Goal: Task Accomplishment & Management: Use online tool/utility

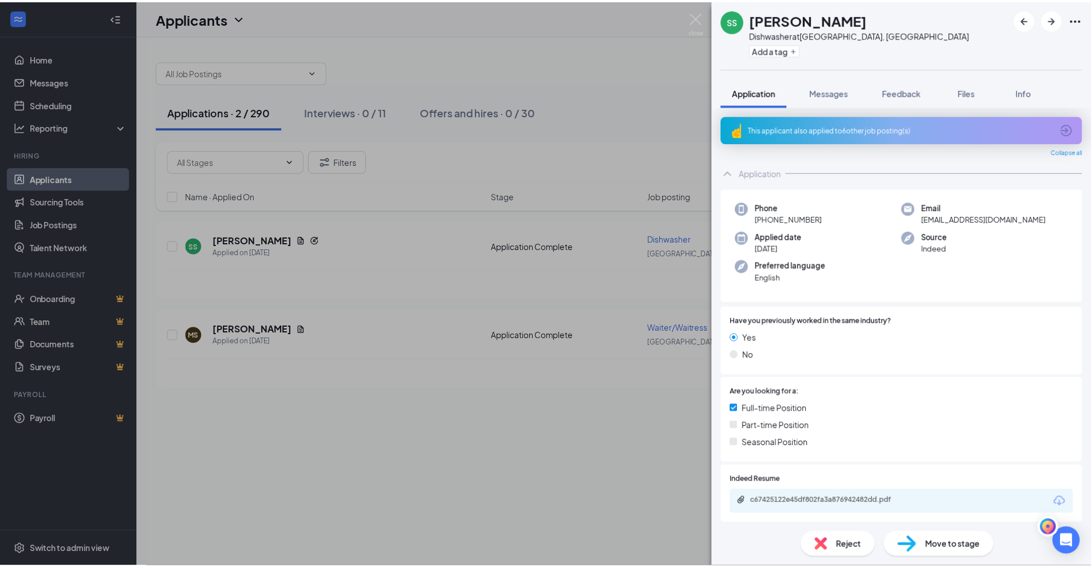
scroll to position [160, 0]
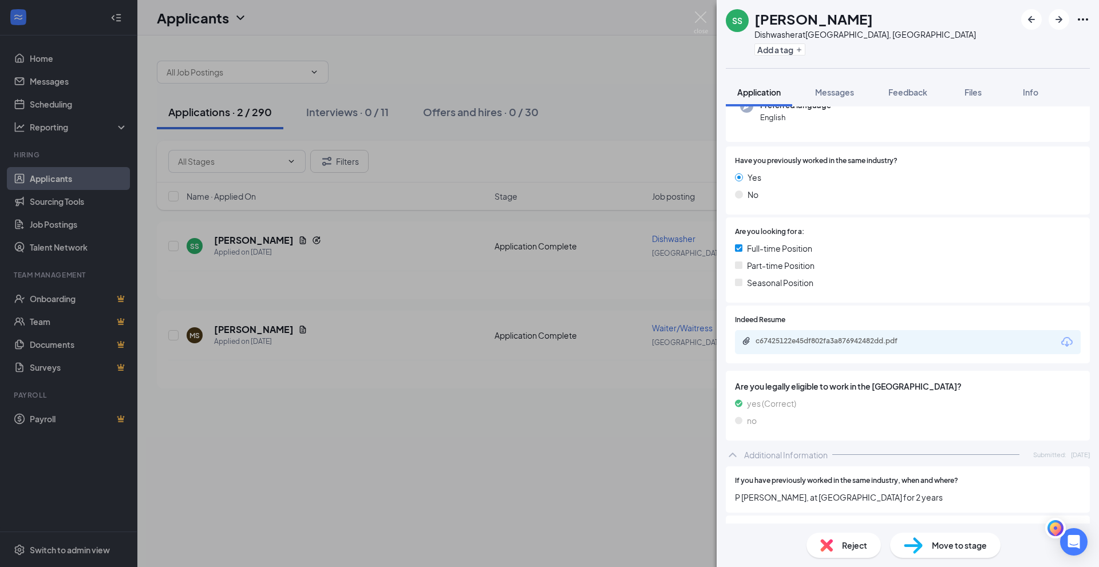
click at [58, 179] on div "SS [PERSON_NAME] Dishwasher at [GEOGRAPHIC_DATA], [GEOGRAPHIC_DATA] Add a tag A…" at bounding box center [549, 283] width 1099 height 567
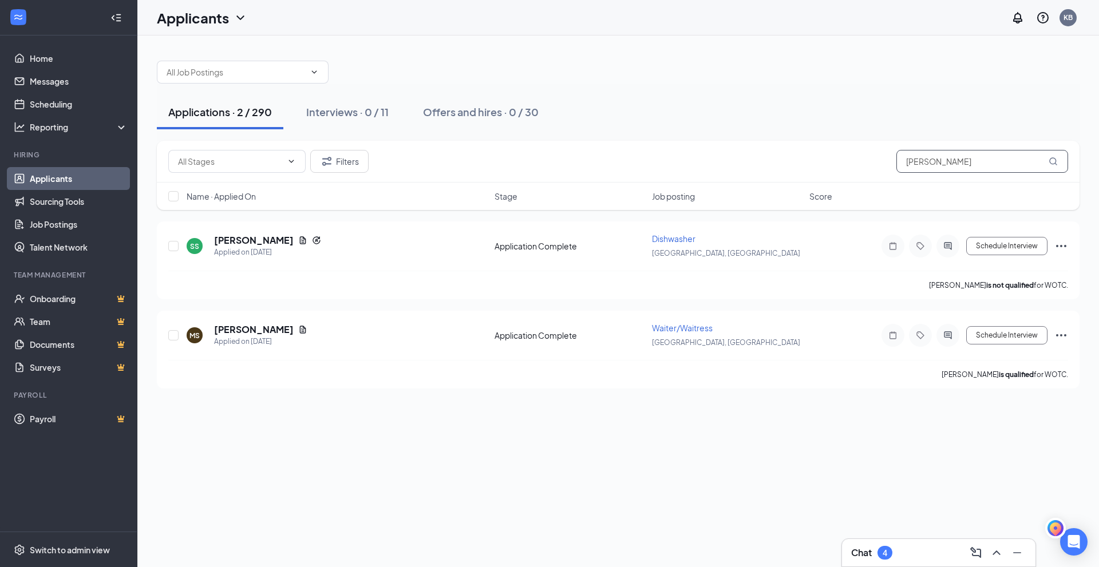
drag, startPoint x: 962, startPoint y: 163, endPoint x: 844, endPoint y: 173, distance: 118.9
click at [844, 173] on div "Filters [PERSON_NAME]" at bounding box center [618, 162] width 923 height 42
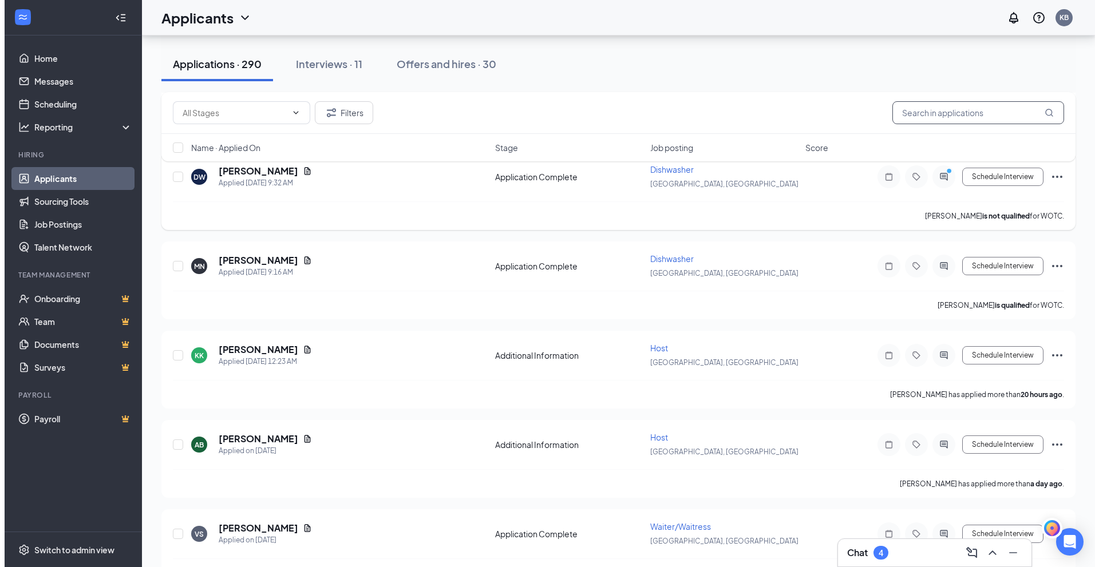
scroll to position [802, 0]
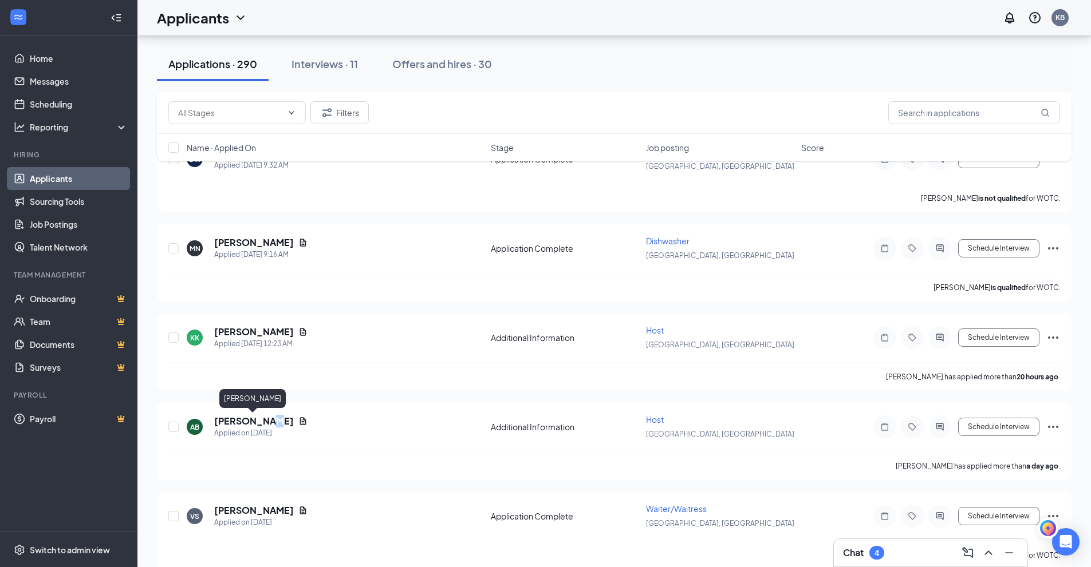
drag, startPoint x: 265, startPoint y: 424, endPoint x: 301, endPoint y: 394, distance: 46.3
click at [266, 424] on h5 "[PERSON_NAME]" at bounding box center [254, 421] width 80 height 13
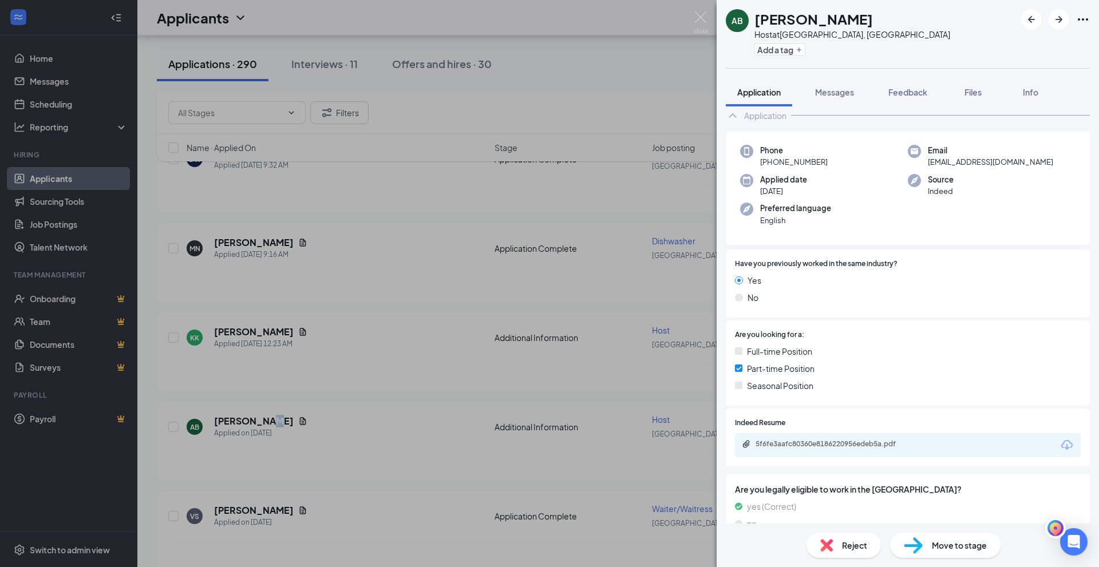
scroll to position [103, 0]
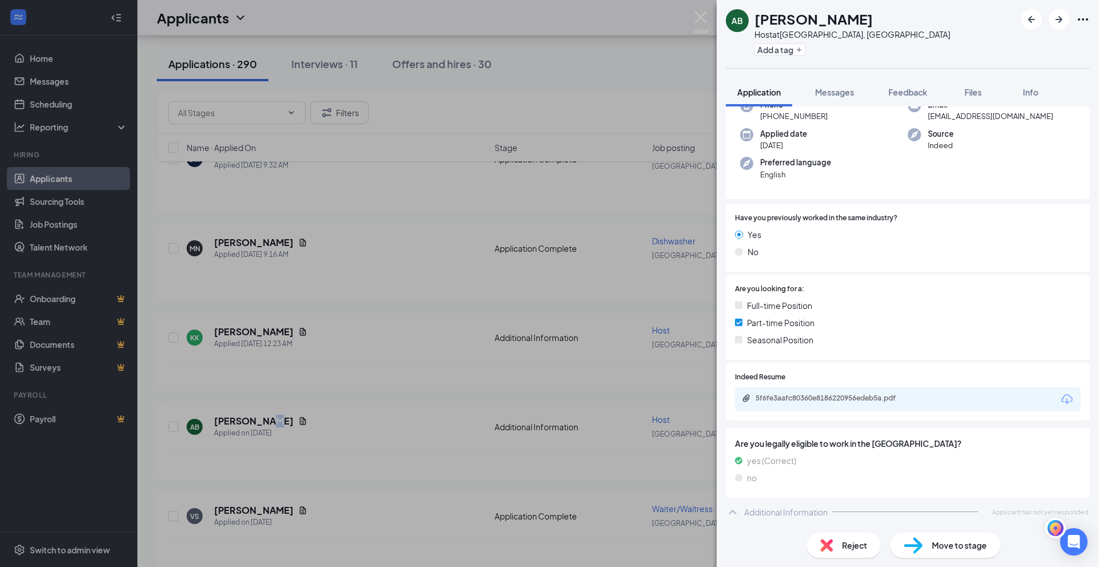
click at [826, 398] on div "5f6fe3aafc80360e8186220956edeb5a.pdf" at bounding box center [836, 398] width 160 height 9
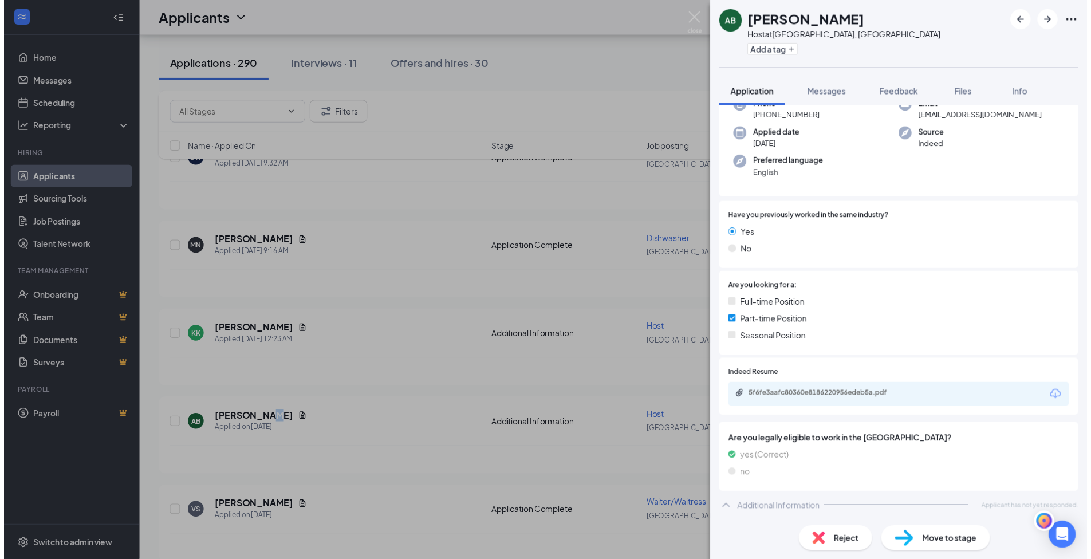
scroll to position [98, 0]
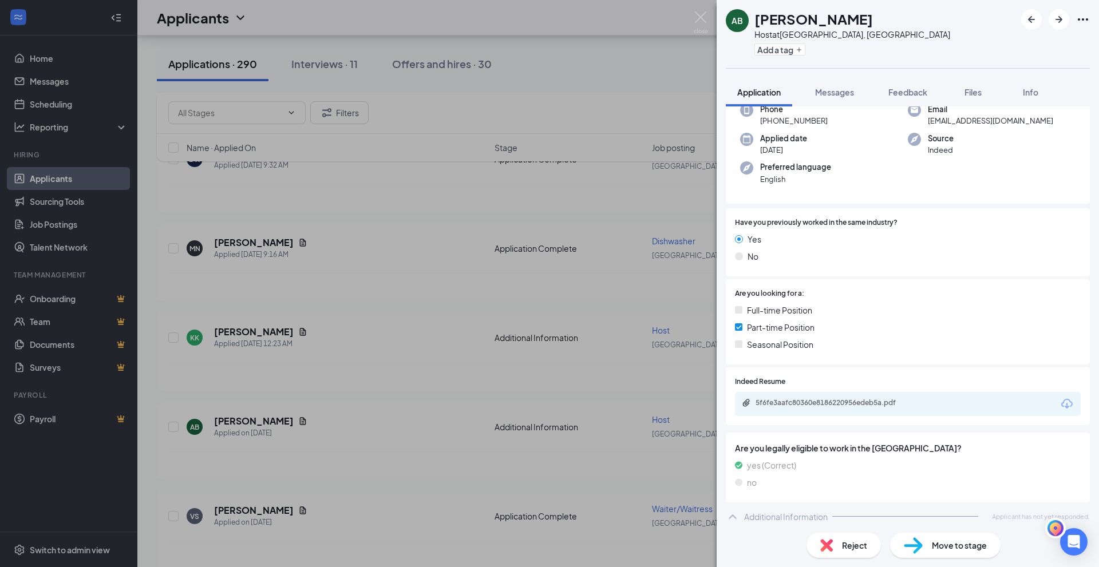
click at [232, 330] on div "AB [PERSON_NAME] Host at [GEOGRAPHIC_DATA], [GEOGRAPHIC_DATA] Add a tag Applica…" at bounding box center [549, 283] width 1099 height 567
